Goal: Register for event/course

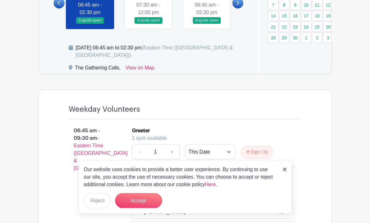
scroll to position [416, 0]
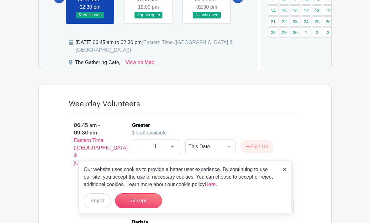
click at [146, 209] on button "Accept" at bounding box center [138, 201] width 47 height 15
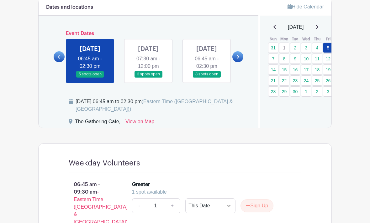
scroll to position [357, 0]
click at [148, 77] on link at bounding box center [148, 77] width 0 height 0
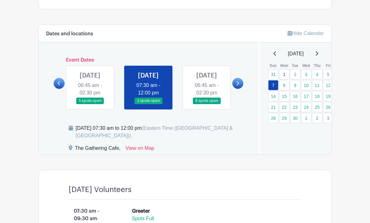
scroll to position [321, 0]
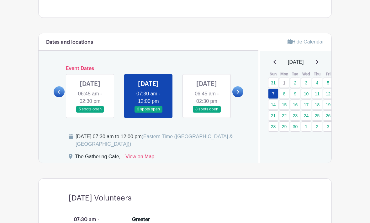
click at [207, 113] on link at bounding box center [207, 113] width 0 height 0
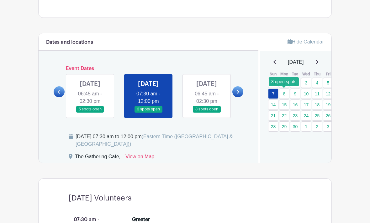
click at [286, 95] on link "8" at bounding box center [284, 94] width 10 height 10
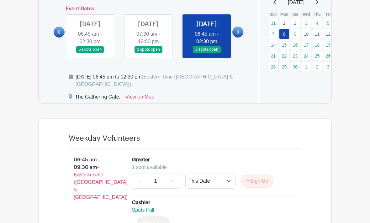
scroll to position [381, 0]
click at [297, 35] on link "9" at bounding box center [295, 34] width 10 height 10
click at [296, 36] on link "9" at bounding box center [295, 34] width 10 height 10
click at [293, 36] on link "9" at bounding box center [295, 34] width 10 height 10
click at [297, 35] on link "9" at bounding box center [295, 34] width 10 height 10
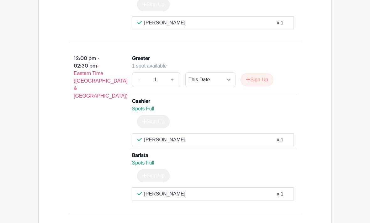
scroll to position [815, 0]
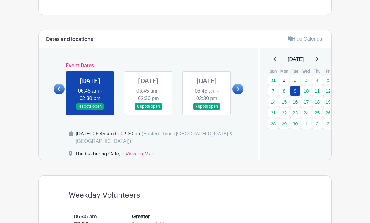
scroll to position [324, 0]
click at [308, 91] on link "10" at bounding box center [306, 91] width 10 height 10
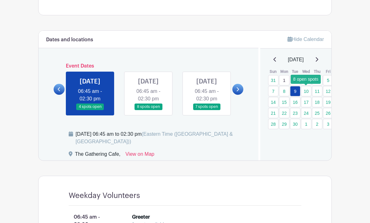
click at [309, 92] on link "10" at bounding box center [306, 91] width 10 height 10
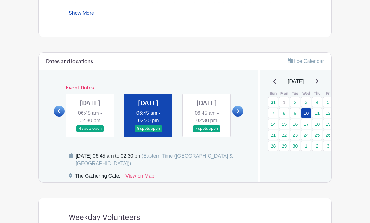
scroll to position [302, 0]
click at [320, 111] on link "11" at bounding box center [317, 113] width 10 height 10
click at [320, 113] on link "11" at bounding box center [317, 113] width 10 height 10
click at [319, 115] on link "11" at bounding box center [317, 113] width 10 height 10
click at [322, 115] on link "11" at bounding box center [317, 113] width 10 height 10
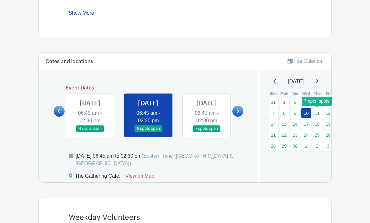
click at [318, 115] on link "11" at bounding box center [317, 113] width 10 height 10
click at [319, 111] on link "11" at bounding box center [317, 113] width 10 height 10
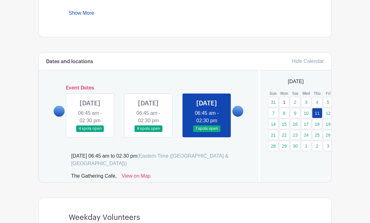
click at [316, 114] on link "11" at bounding box center [317, 113] width 10 height 10
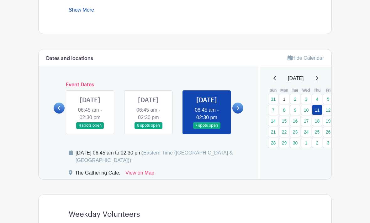
scroll to position [305, 0]
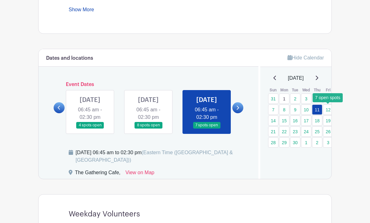
click at [330, 111] on link "12" at bounding box center [328, 110] width 10 height 10
click at [330, 110] on link "12" at bounding box center [328, 110] width 10 height 10
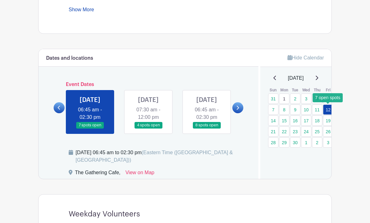
click at [330, 111] on link "12" at bounding box center [328, 110] width 10 height 10
